Goal: Task Accomplishment & Management: Use online tool/utility

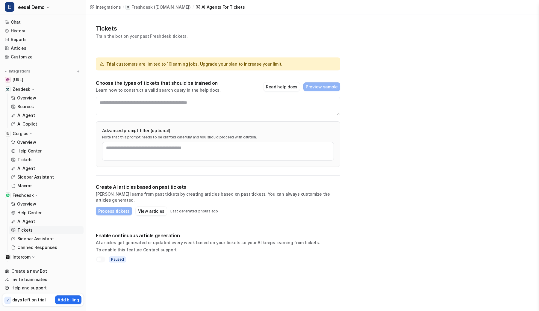
scroll to position [18, 0]
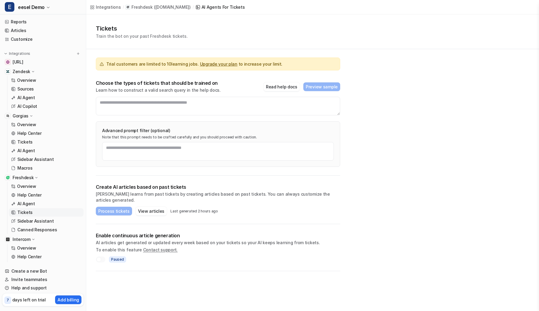
click at [51, 7] on button "E eesel Demo" at bounding box center [43, 7] width 86 height 14
click at [128, 38] on div "E eesel Demo E Empty Bot R Random Test Bot D Default Bot F Fruits E eesel Demo …" at bounding box center [269, 155] width 539 height 311
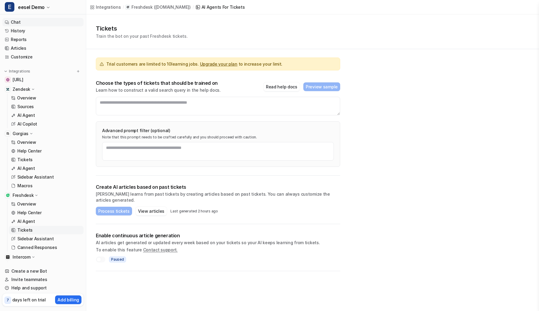
click at [42, 19] on link "Chat" at bounding box center [42, 22] width 81 height 8
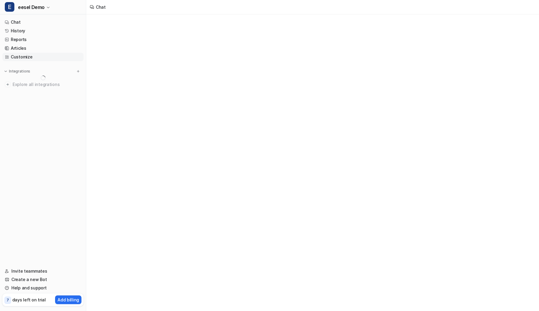
click at [33, 58] on link "Customize" at bounding box center [42, 57] width 81 height 8
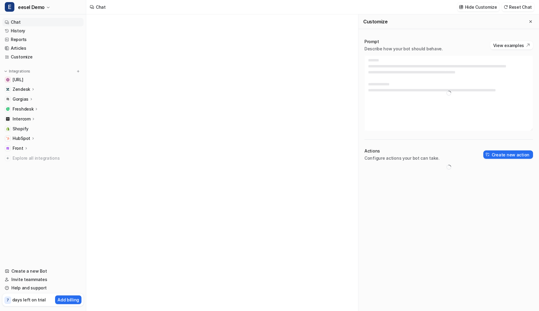
type textarea "**********"
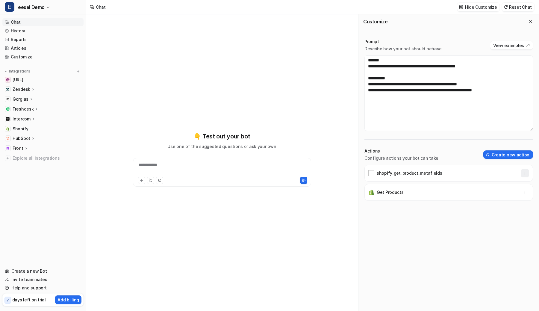
click at [524, 175] on icon "button" at bounding box center [525, 173] width 4 height 4
click at [506, 186] on button "Delete" at bounding box center [495, 186] width 65 height 11
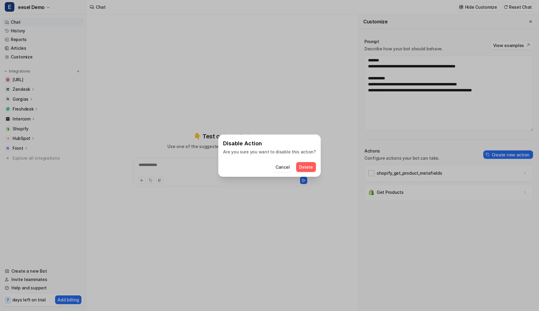
click at [308, 165] on span "Delete" at bounding box center [305, 167] width 13 height 6
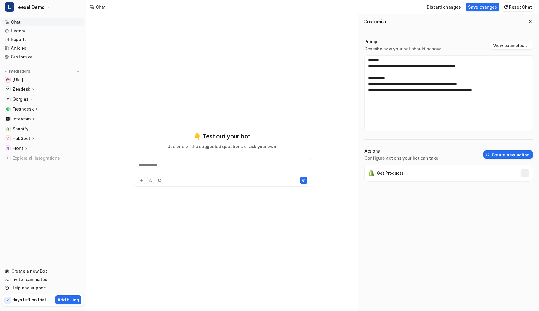
click at [528, 174] on button "button" at bounding box center [524, 173] width 8 height 8
click at [490, 193] on div "Get Products Delete" at bounding box center [448, 238] width 168 height 146
click at [490, 191] on div "Get Products" at bounding box center [448, 238] width 168 height 146
click at [526, 174] on icon "button" at bounding box center [525, 173] width 4 height 4
click at [503, 186] on button "Delete" at bounding box center [495, 186] width 65 height 11
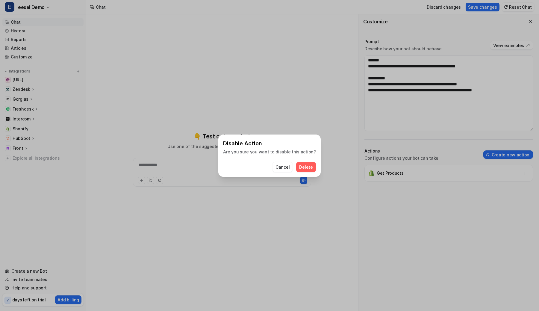
click at [314, 168] on div "Disable Action Are you sure you want to disable this action? Cancel Delete" at bounding box center [269, 155] width 102 height 42
click at [306, 168] on span "Delete" at bounding box center [305, 167] width 13 height 6
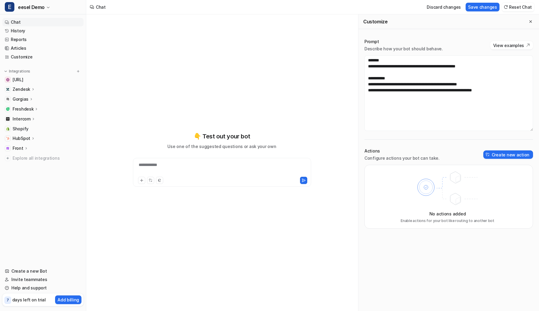
click at [34, 87] on icon at bounding box center [33, 89] width 4 height 4
click at [34, 97] on p "Overview" at bounding box center [26, 98] width 19 height 6
click at [36, 98] on link "Overview" at bounding box center [46, 98] width 75 height 8
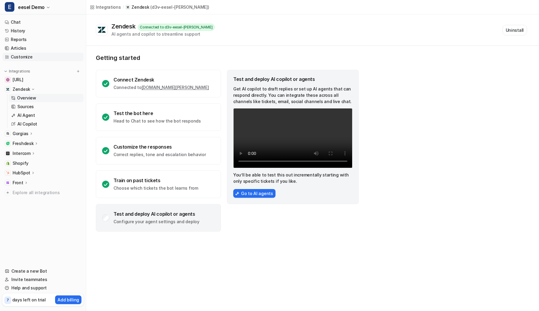
click at [25, 56] on link "Customize" at bounding box center [42, 57] width 81 height 8
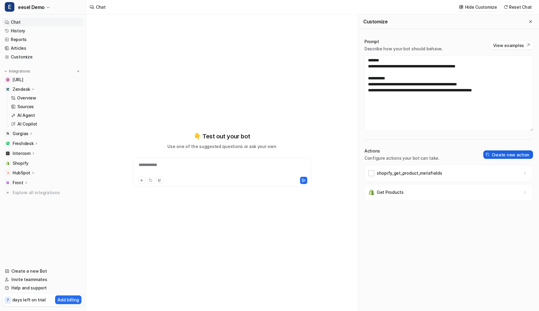
click at [496, 154] on button "Create new action" at bounding box center [508, 154] width 50 height 8
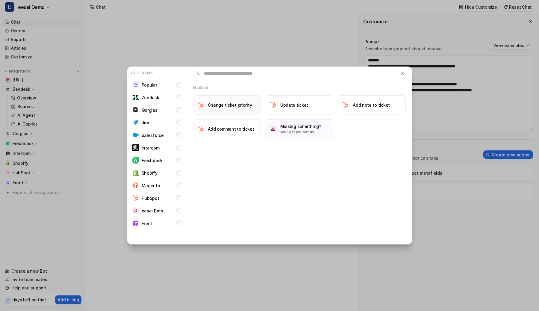
click at [245, 104] on h3 "Change ticket priority" at bounding box center [230, 105] width 44 height 6
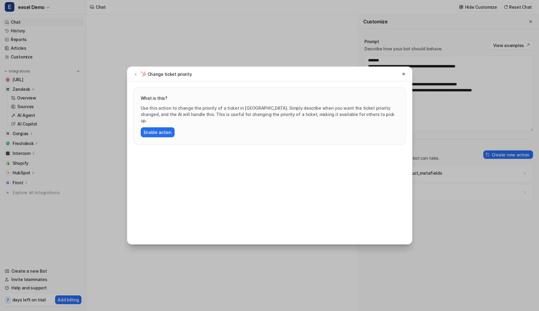
click at [139, 76] on div "Change ticket priority" at bounding box center [162, 73] width 60 height 7
click at [137, 75] on icon at bounding box center [135, 74] width 4 height 4
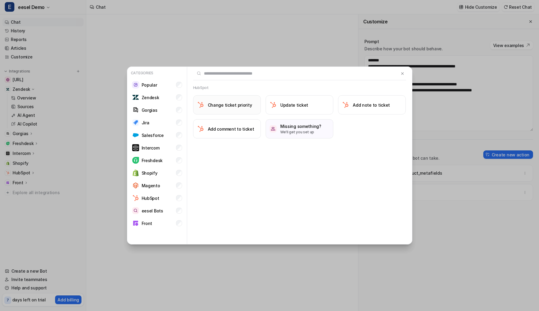
click at [241, 106] on h3 "Change ticket priority" at bounding box center [230, 105] width 44 height 6
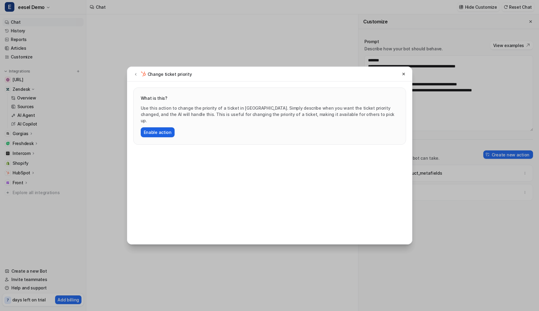
click at [163, 127] on button "Enable action" at bounding box center [158, 132] width 34 height 10
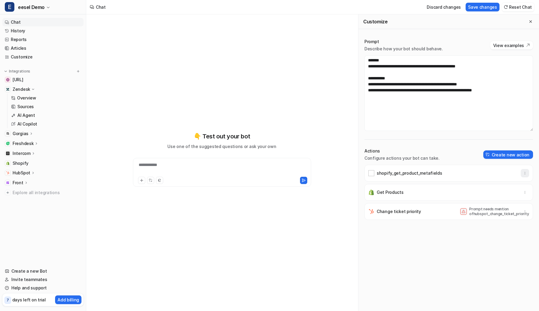
click at [527, 174] on button "button" at bounding box center [524, 173] width 8 height 8
click at [511, 183] on button "Delete" at bounding box center [495, 186] width 65 height 11
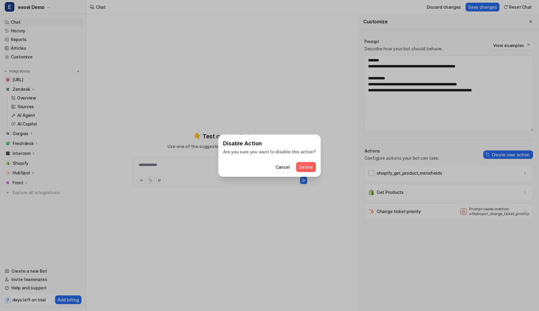
click at [304, 163] on button "Delete" at bounding box center [305, 167] width 19 height 10
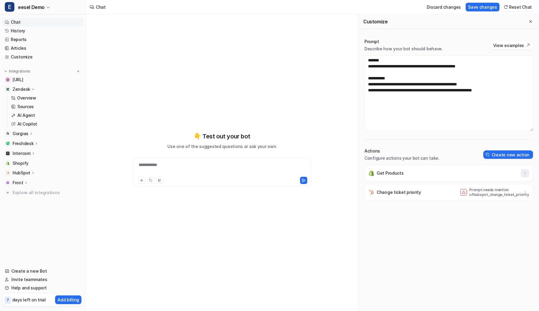
click at [526, 173] on icon "button" at bounding box center [525, 173] width 4 height 4
click at [481, 185] on span "Delete" at bounding box center [479, 186] width 13 height 6
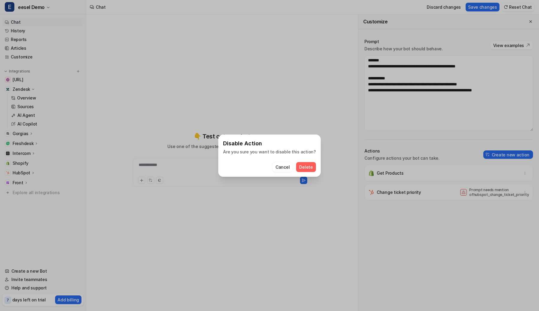
click at [306, 167] on span "Delete" at bounding box center [305, 167] width 13 height 6
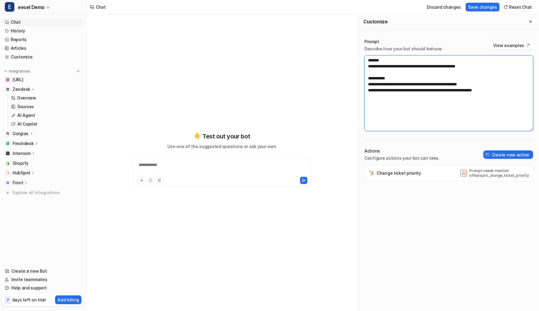
click at [452, 95] on textarea "**********" at bounding box center [448, 92] width 168 height 75
drag, startPoint x: 507, startPoint y: 91, endPoint x: 385, endPoint y: 83, distance: 122.6
click at [385, 84] on textarea "**********" at bounding box center [448, 92] width 168 height 75
type textarea "**********"
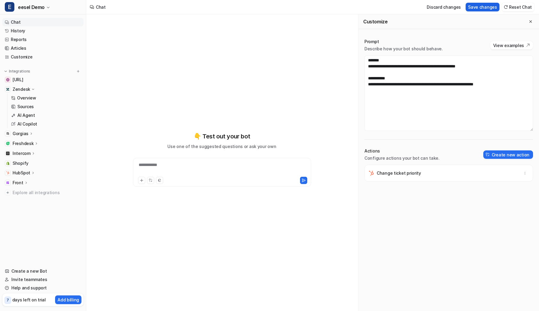
click at [473, 6] on button "Save changes" at bounding box center [482, 7] width 34 height 9
click at [279, 167] on div "**********" at bounding box center [221, 169] width 175 height 14
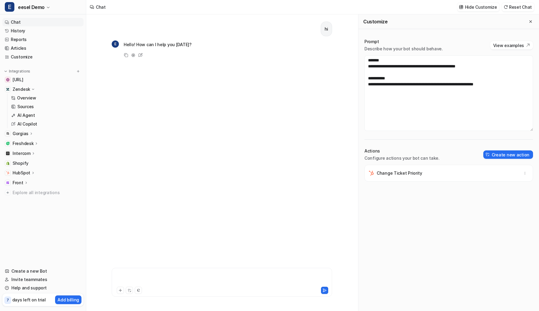
click at [200, 279] on div at bounding box center [221, 278] width 217 height 14
click at [511, 7] on button "Reset Chat" at bounding box center [518, 7] width 32 height 9
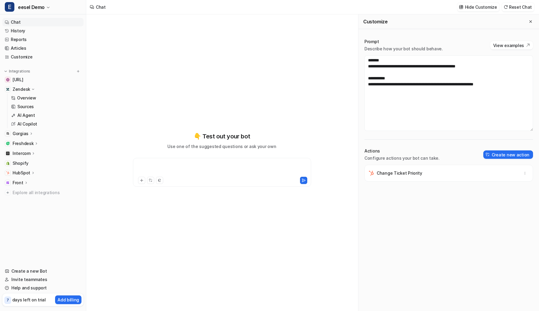
click at [155, 168] on div at bounding box center [221, 169] width 175 height 14
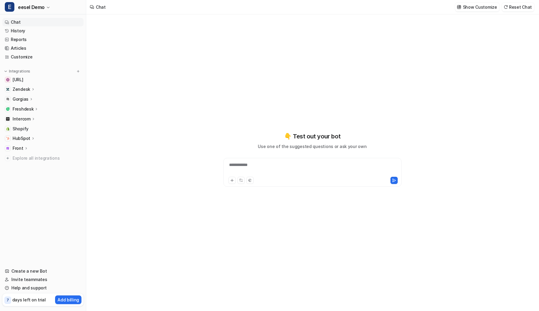
click at [251, 163] on div "**********" at bounding box center [312, 169] width 175 height 14
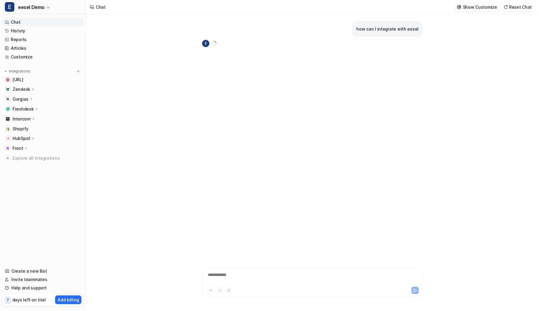
click at [472, 5] on p "Show Customize" at bounding box center [480, 7] width 34 height 6
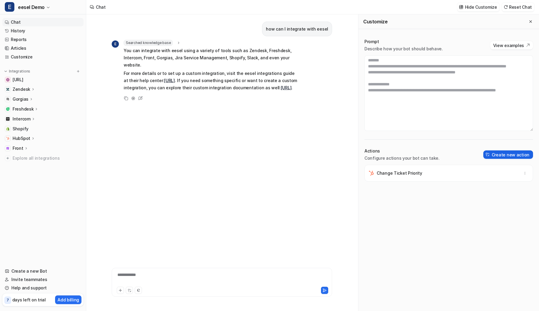
click at [520, 154] on button "Create new action" at bounding box center [508, 154] width 50 height 8
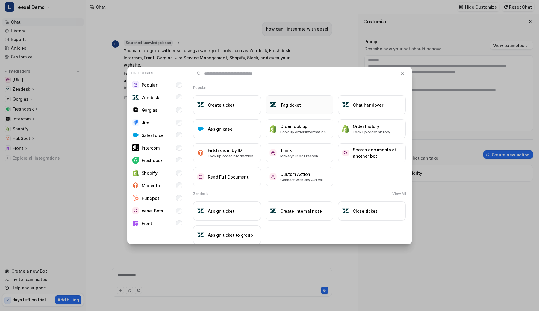
click at [289, 101] on button "Tag ticket" at bounding box center [299, 104] width 68 height 19
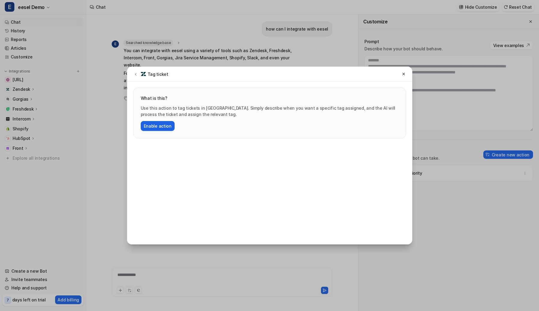
click at [170, 126] on button "Enable action" at bounding box center [158, 126] width 34 height 10
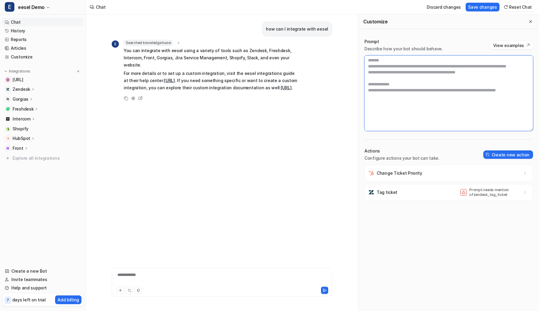
click at [401, 78] on textarea at bounding box center [448, 92] width 168 height 75
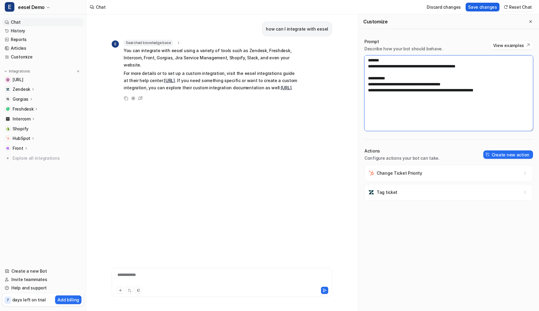
type textarea "**********"
click at [478, 5] on button "Save changes" at bounding box center [482, 7] width 34 height 9
click at [514, 8] on button "Reset Chat" at bounding box center [518, 7] width 32 height 9
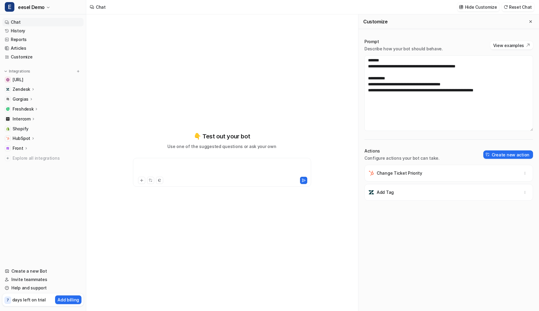
click at [237, 173] on div at bounding box center [221, 169] width 175 height 14
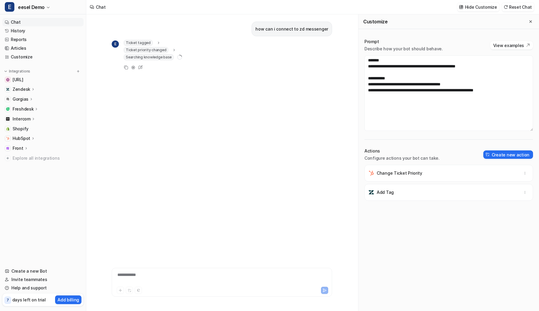
click at [163, 47] on span "Ticket priority changed" at bounding box center [146, 50] width 45 height 6
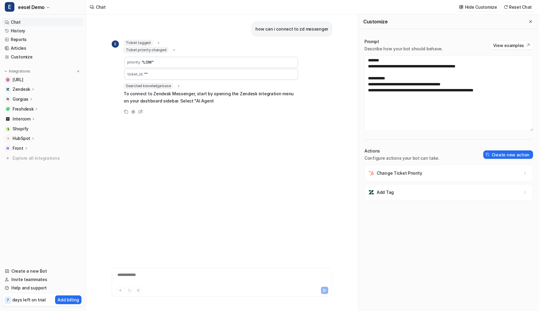
click at [163, 47] on span "Ticket priority changed" at bounding box center [146, 50] width 45 height 6
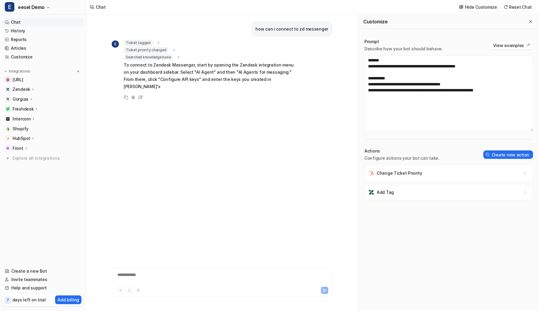
click at [156, 43] on icon at bounding box center [158, 43] width 4 height 4
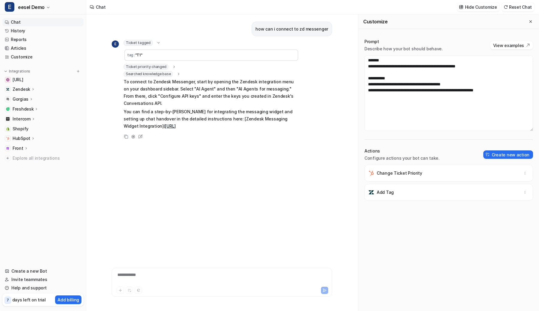
click at [156, 43] on icon at bounding box center [158, 43] width 4 height 4
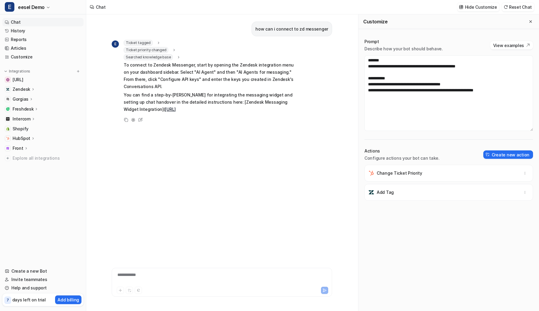
click at [154, 49] on span "Ticket priority changed" at bounding box center [146, 50] width 45 height 6
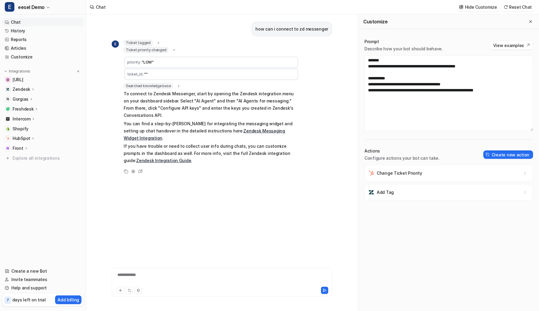
click at [154, 49] on span "Ticket priority changed" at bounding box center [146, 50] width 45 height 6
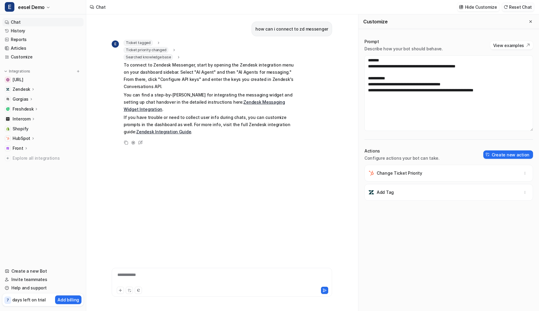
click at [523, 6] on button "Reset Chat" at bounding box center [518, 7] width 32 height 9
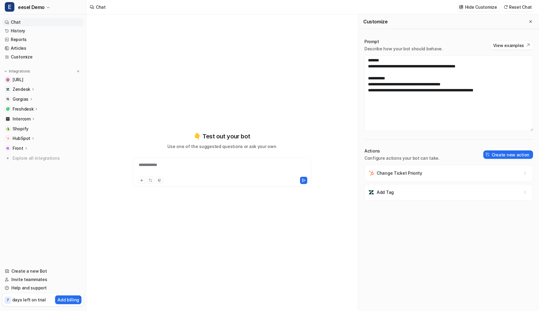
click at [247, 163] on div "**********" at bounding box center [221, 169] width 175 height 14
